Goal: Find contact information: Find contact information

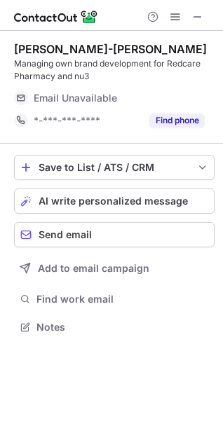
scroll to position [317, 223]
click at [197, 22] on span at bounding box center [197, 16] width 11 height 11
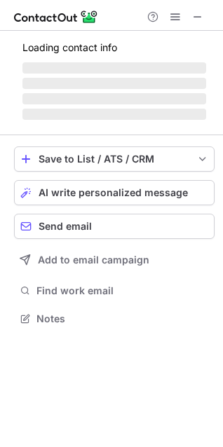
scroll to position [317, 223]
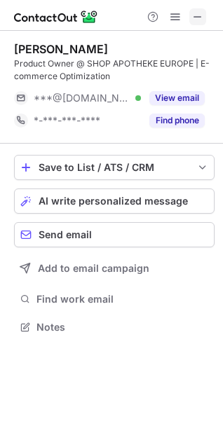
click at [195, 15] on span at bounding box center [197, 16] width 11 height 11
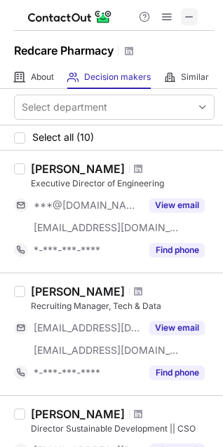
click at [188, 13] on span at bounding box center [188, 16] width 11 height 11
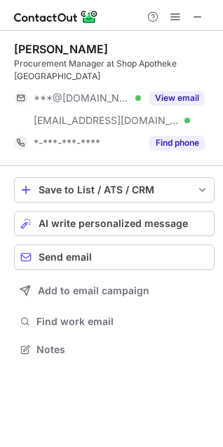
scroll to position [327, 223]
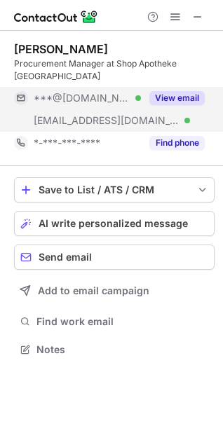
click at [176, 91] on button "View email" at bounding box center [176, 98] width 55 height 14
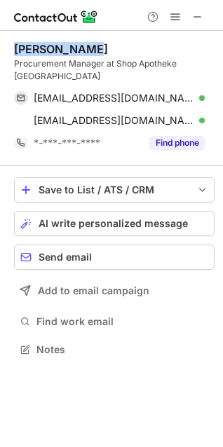
drag, startPoint x: 11, startPoint y: 52, endPoint x: 80, endPoint y: 52, distance: 69.3
click at [80, 52] on div "Aylin Ugurlu Procurement Manager at Shop Apotheke Europe aylin-u-92@hotmail.de …" at bounding box center [111, 200] width 223 height 339
copy div "Aylin Ugurlu"
click at [126, 53] on div "Aylin Ugurlu" at bounding box center [114, 49] width 200 height 14
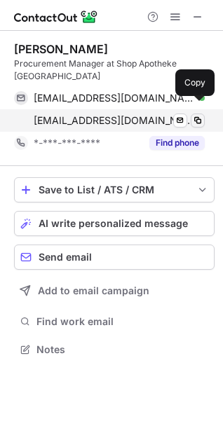
click at [195, 115] on span at bounding box center [197, 120] width 11 height 11
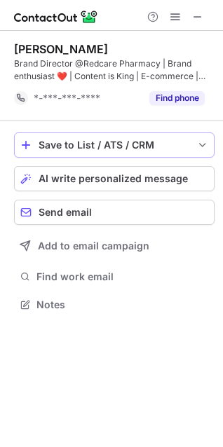
scroll to position [295, 223]
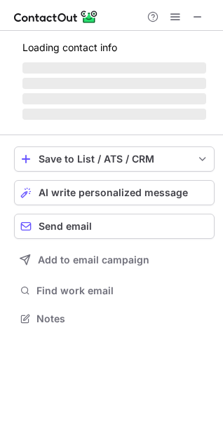
scroll to position [317, 223]
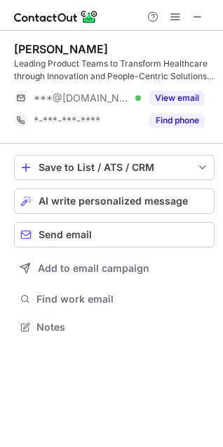
scroll to position [317, 223]
click at [195, 13] on span at bounding box center [197, 16] width 11 height 11
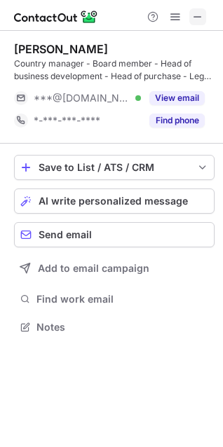
click at [202, 14] on span at bounding box center [197, 16] width 11 height 11
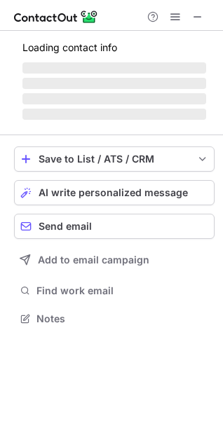
scroll to position [317, 223]
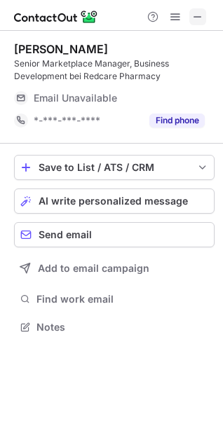
click at [199, 13] on span at bounding box center [197, 16] width 11 height 11
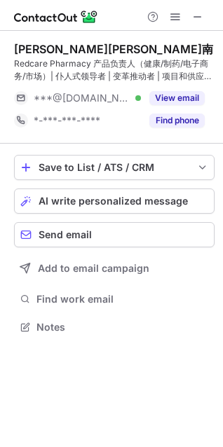
scroll to position [317, 223]
click at [197, 16] on span at bounding box center [197, 16] width 11 height 11
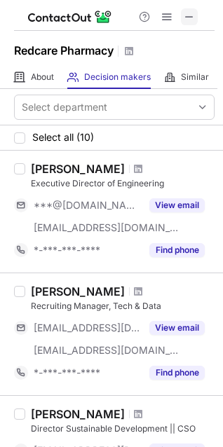
click at [193, 15] on span at bounding box center [188, 16] width 11 height 11
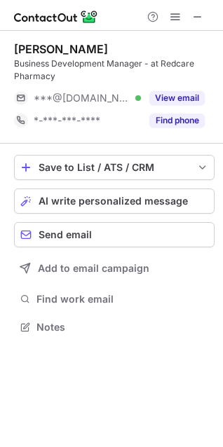
scroll to position [317, 223]
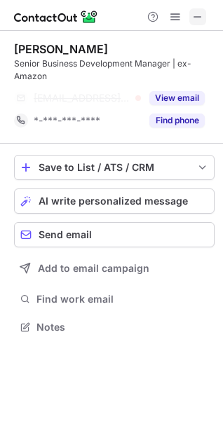
click at [197, 14] on span at bounding box center [197, 16] width 11 height 11
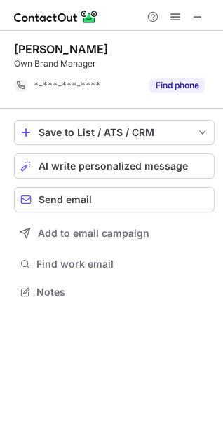
scroll to position [309, 223]
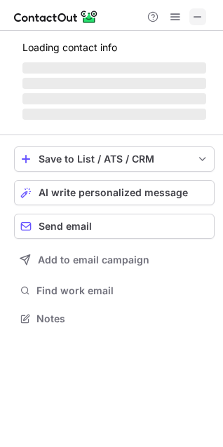
click at [204, 15] on button at bounding box center [197, 16] width 17 height 17
